Goal: Task Accomplishment & Management: Use online tool/utility

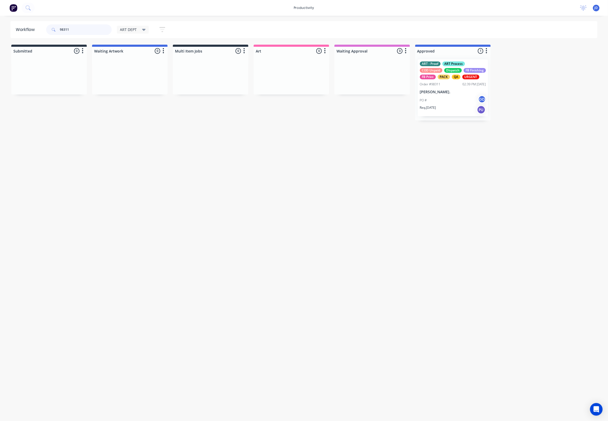
click at [60, 31] on input "98311" at bounding box center [86, 29] width 52 height 10
drag, startPoint x: 60, startPoint y: 26, endPoint x: 57, endPoint y: 25, distance: 2.7
click at [57, 25] on div "98311" at bounding box center [79, 29] width 66 height 10
type input "98433"
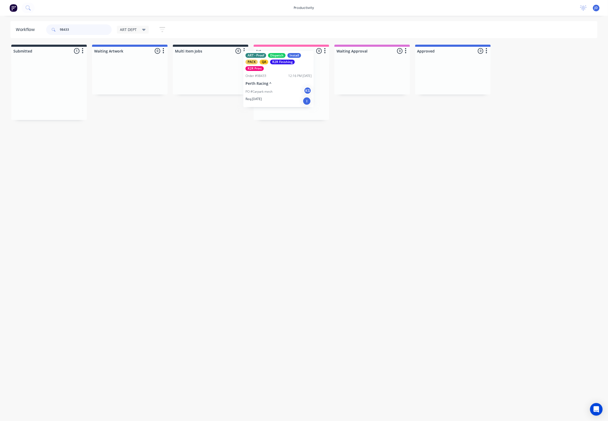
drag, startPoint x: 50, startPoint y: 96, endPoint x: 284, endPoint y: 87, distance: 233.7
click at [283, 88] on div at bounding box center [292, 87] width 76 height 65
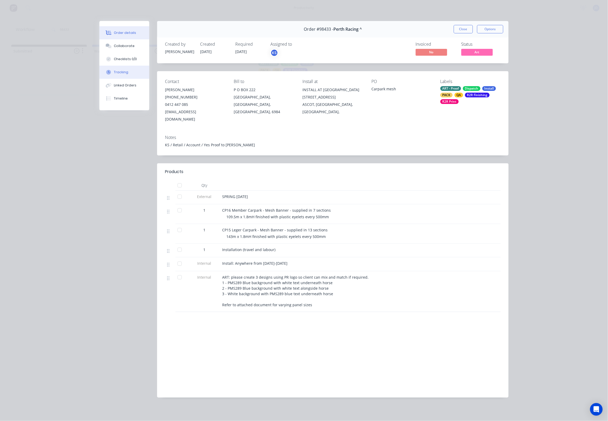
click at [136, 77] on button "Tracking" at bounding box center [124, 72] width 50 height 13
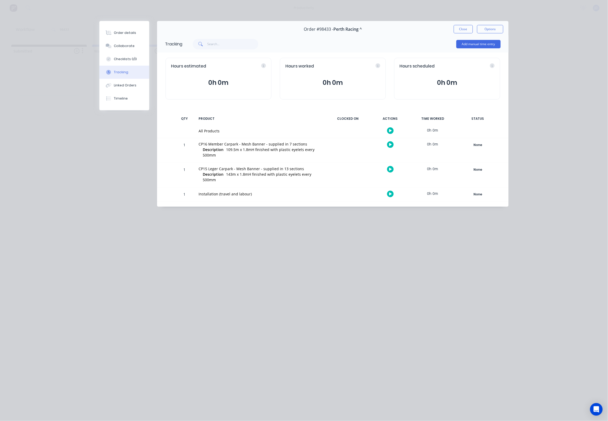
click at [388, 144] on button "button" at bounding box center [390, 144] width 7 height 7
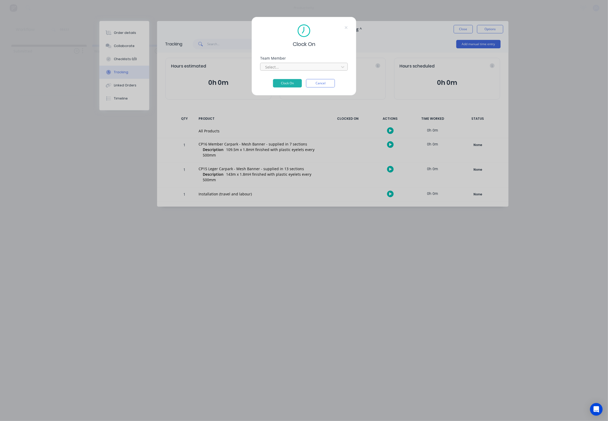
drag, startPoint x: 290, startPoint y: 69, endPoint x: 288, endPoint y: 70, distance: 2.7
click at [290, 69] on div at bounding box center [301, 67] width 72 height 7
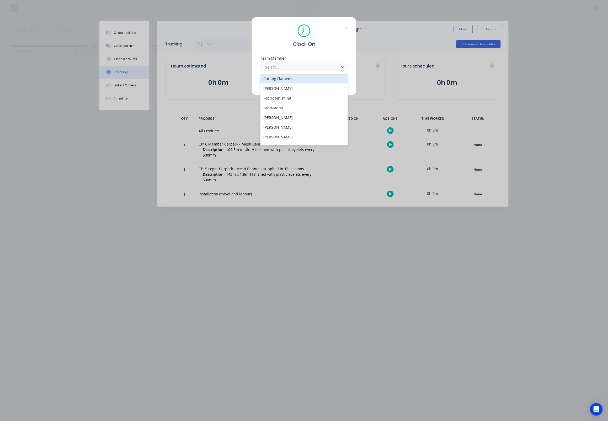
scroll to position [41, 0]
click at [270, 123] on div "[PERSON_NAME]" at bounding box center [305, 127] width 88 height 10
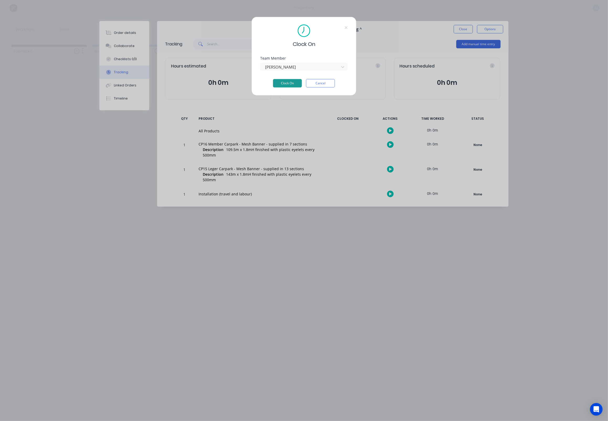
click at [281, 84] on button "Clock On" at bounding box center [287, 83] width 29 height 8
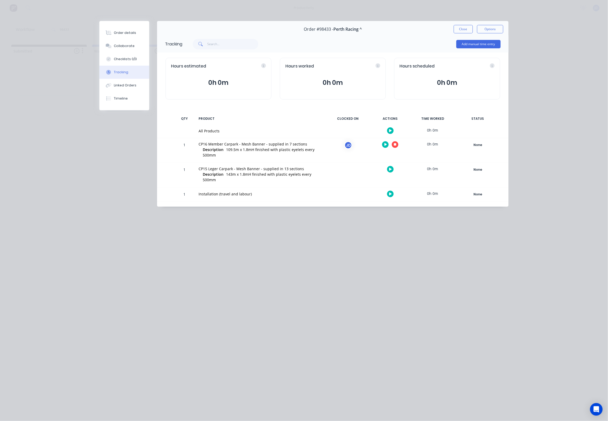
click at [397, 146] on button "button" at bounding box center [395, 144] width 7 height 7
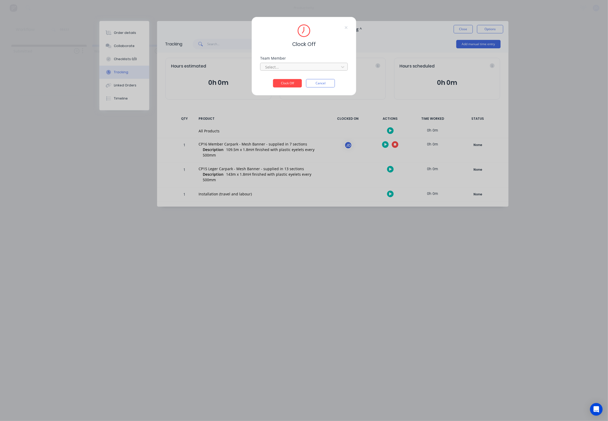
drag, startPoint x: 284, startPoint y: 67, endPoint x: 283, endPoint y: 70, distance: 3.5
click at [284, 67] on div at bounding box center [301, 67] width 72 height 7
click at [281, 81] on div "[PERSON_NAME]" at bounding box center [305, 81] width 88 height 10
click at [280, 84] on button "Clock Off" at bounding box center [287, 83] width 29 height 8
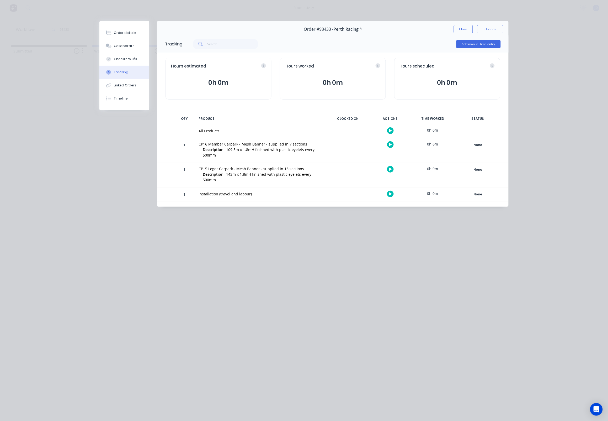
click at [389, 144] on button "button" at bounding box center [390, 144] width 7 height 7
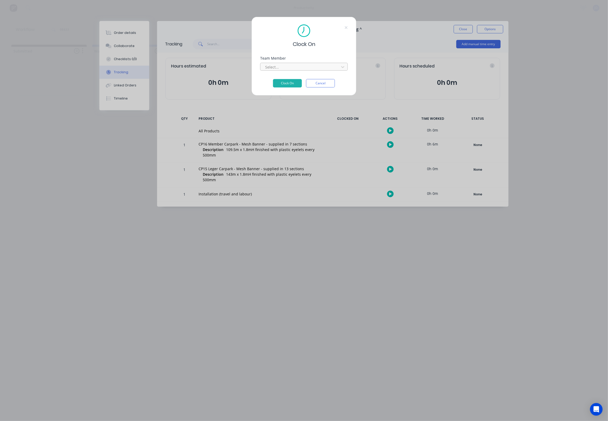
drag, startPoint x: 310, startPoint y: 70, endPoint x: 308, endPoint y: 72, distance: 3.3
click at [310, 70] on div at bounding box center [301, 67] width 72 height 7
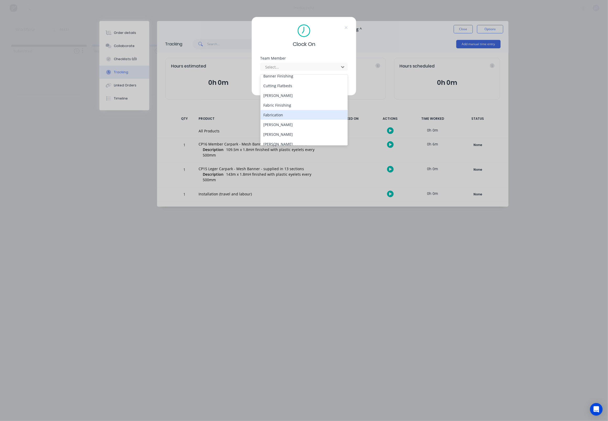
scroll to position [41, 0]
drag, startPoint x: 294, startPoint y: 120, endPoint x: 293, endPoint y: 115, distance: 5.3
click at [293, 122] on div "[PERSON_NAME]" at bounding box center [305, 127] width 88 height 10
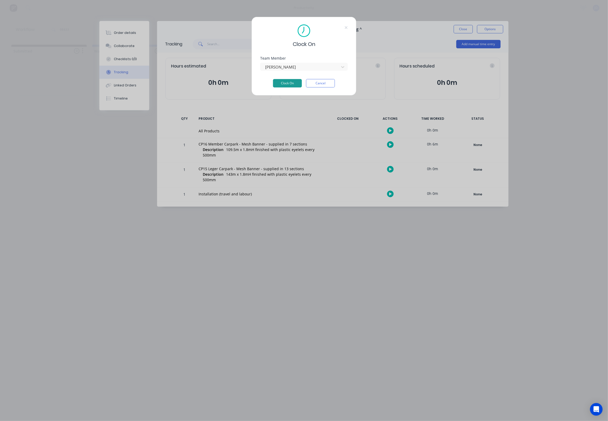
click at [289, 85] on button "Clock On" at bounding box center [287, 83] width 29 height 8
